Goal: Navigation & Orientation: Find specific page/section

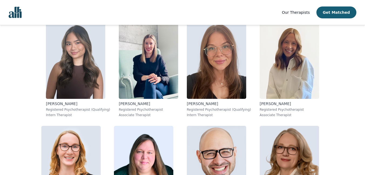
scroll to position [1273, 0]
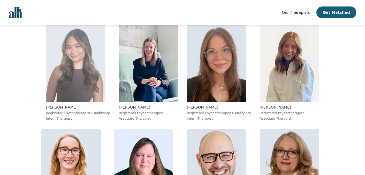
click at [73, 54] on img at bounding box center [75, 64] width 59 height 78
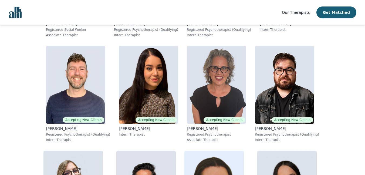
scroll to position [1900, 0]
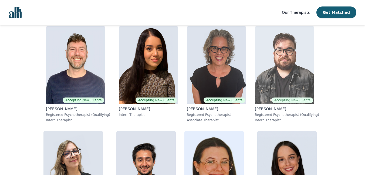
click at [295, 69] on img at bounding box center [284, 65] width 59 height 78
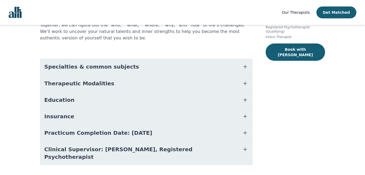
scroll to position [107, 0]
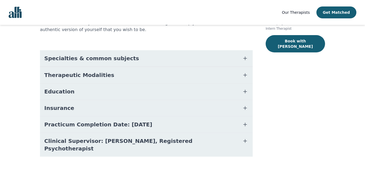
click at [220, 59] on button "Specialties & common subjects" at bounding box center [146, 58] width 213 height 16
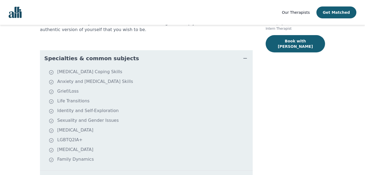
click at [220, 59] on button "Specialties & common subjects" at bounding box center [146, 58] width 213 height 16
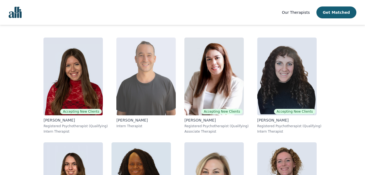
click at [159, 82] on img at bounding box center [145, 77] width 59 height 78
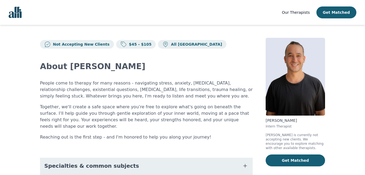
click at [103, 162] on span "Specialties & common subjects" at bounding box center [91, 166] width 95 height 8
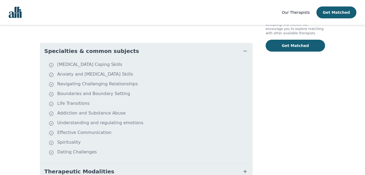
scroll to position [114, 0]
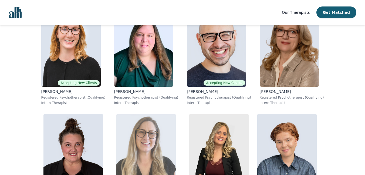
scroll to position [1368, 0]
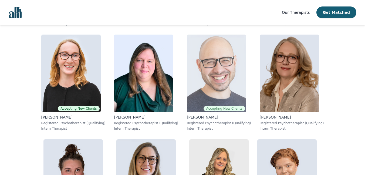
click at [235, 53] on img at bounding box center [216, 74] width 59 height 78
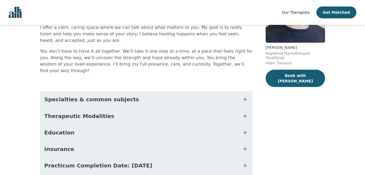
scroll to position [83, 0]
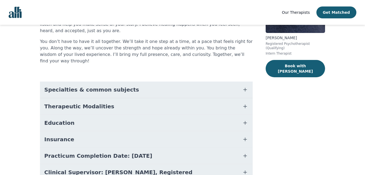
click at [206, 86] on button "Specialties & common subjects" at bounding box center [146, 90] width 213 height 16
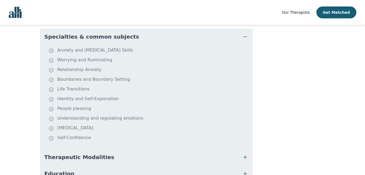
scroll to position [134, 0]
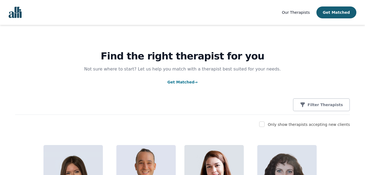
scroll to position [14, 0]
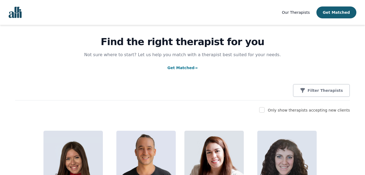
click at [302, 14] on span "Our Therapists" at bounding box center [296, 12] width 28 height 4
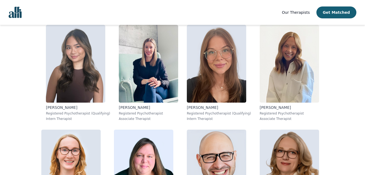
scroll to position [1273, 0]
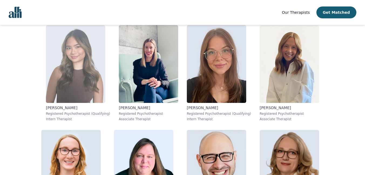
click at [64, 61] on img at bounding box center [75, 64] width 59 height 78
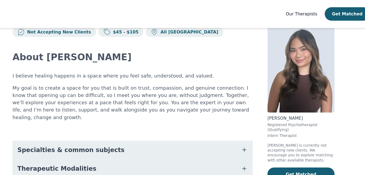
scroll to position [12, 0]
